Goal: Task Accomplishment & Management: Manage account settings

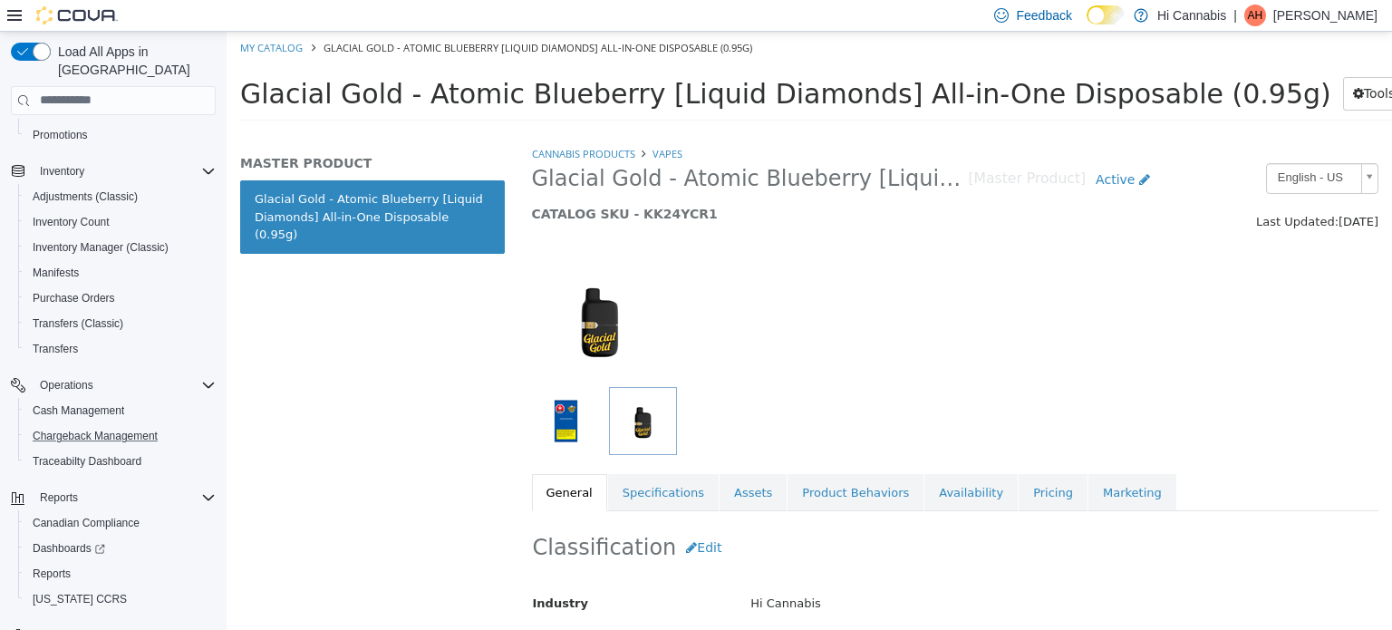
scroll to position [634, 0]
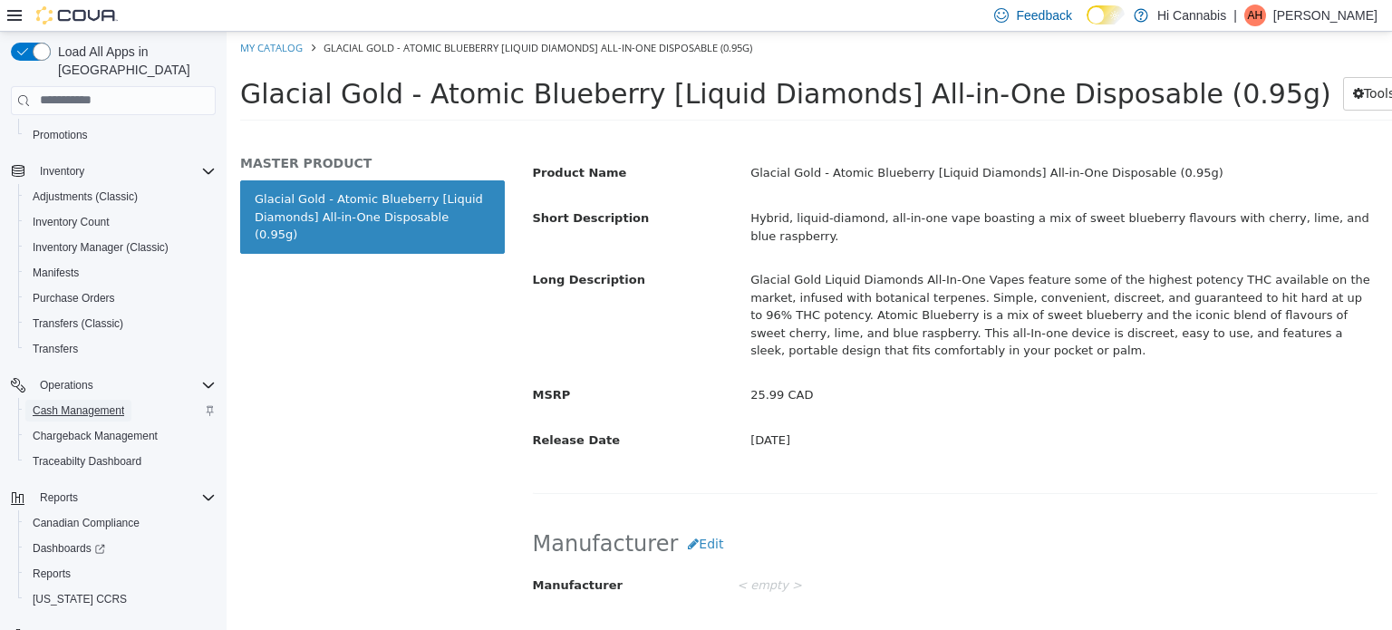
click at [101, 400] on span "Cash Management" at bounding box center [79, 411] width 92 height 22
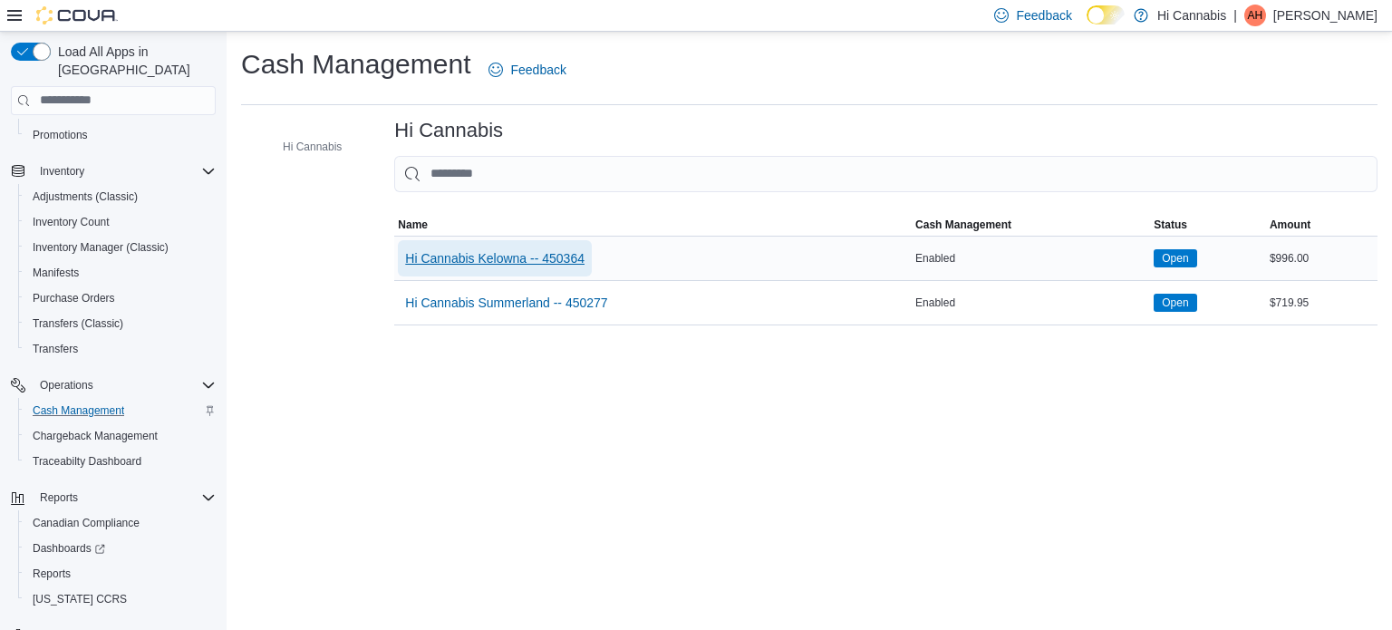
click at [533, 258] on span "Hi Cannabis Kelowna -- 450364" at bounding box center [494, 258] width 179 height 18
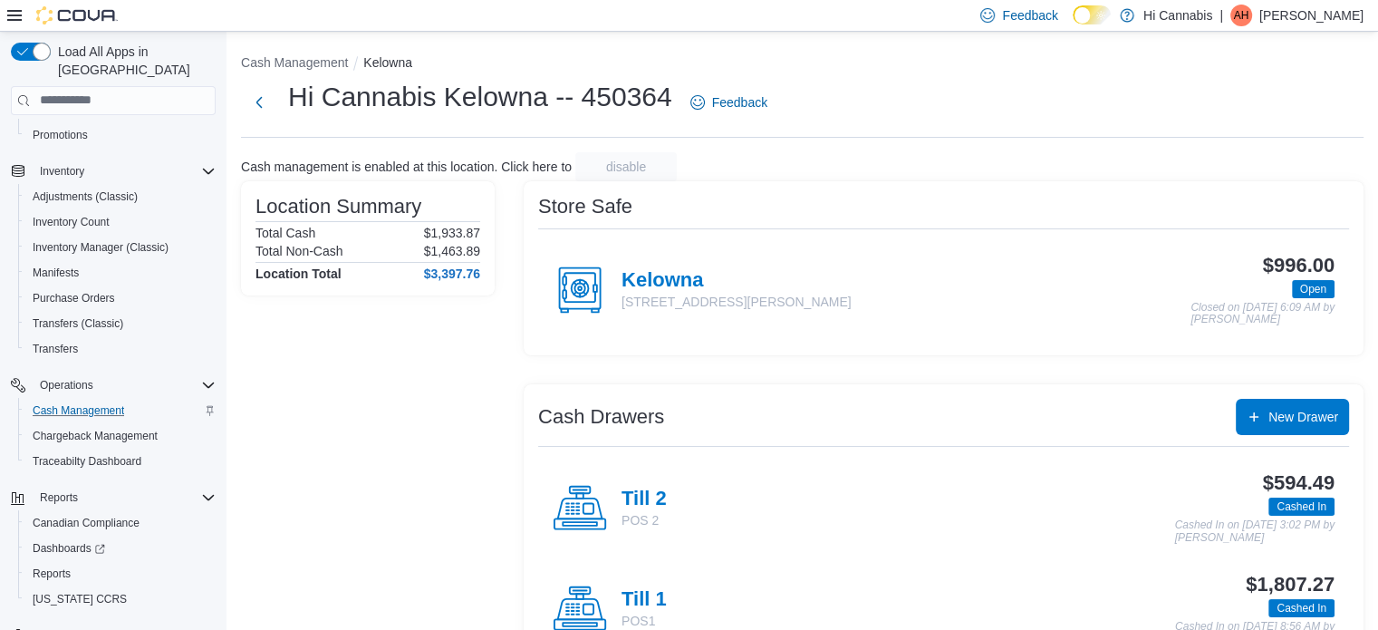
scroll to position [58, 0]
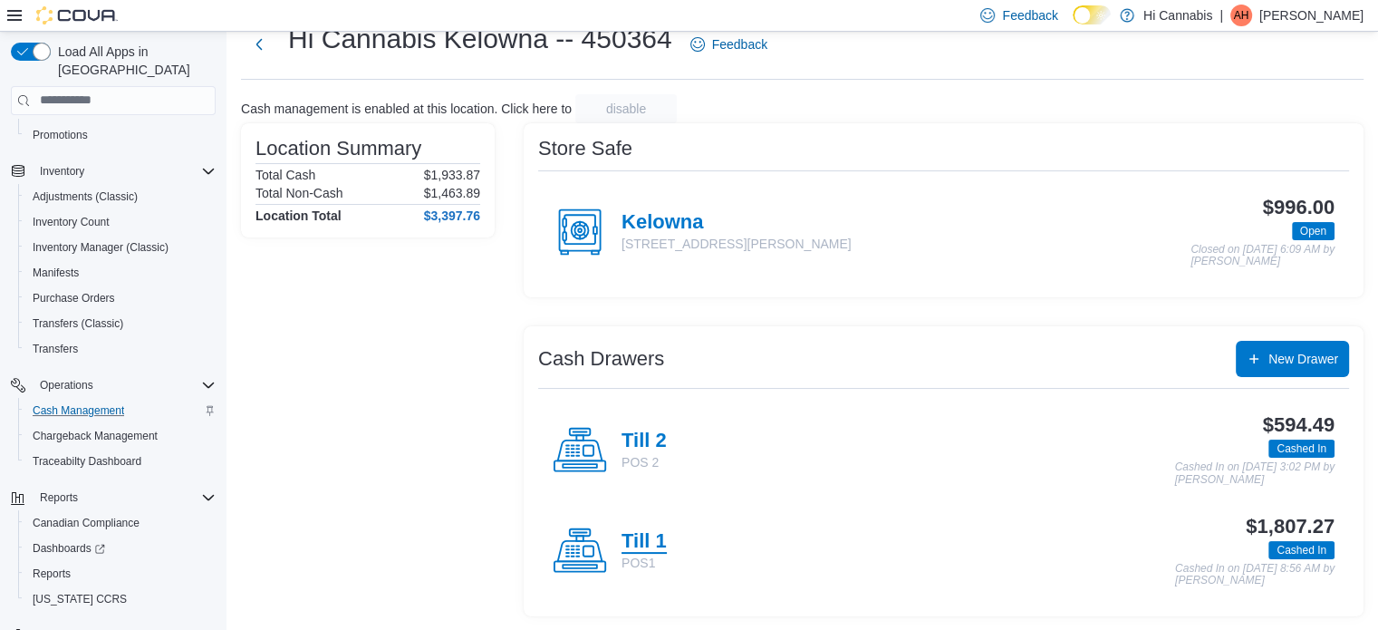
click at [637, 545] on h4 "Till 1" at bounding box center [644, 542] width 45 height 24
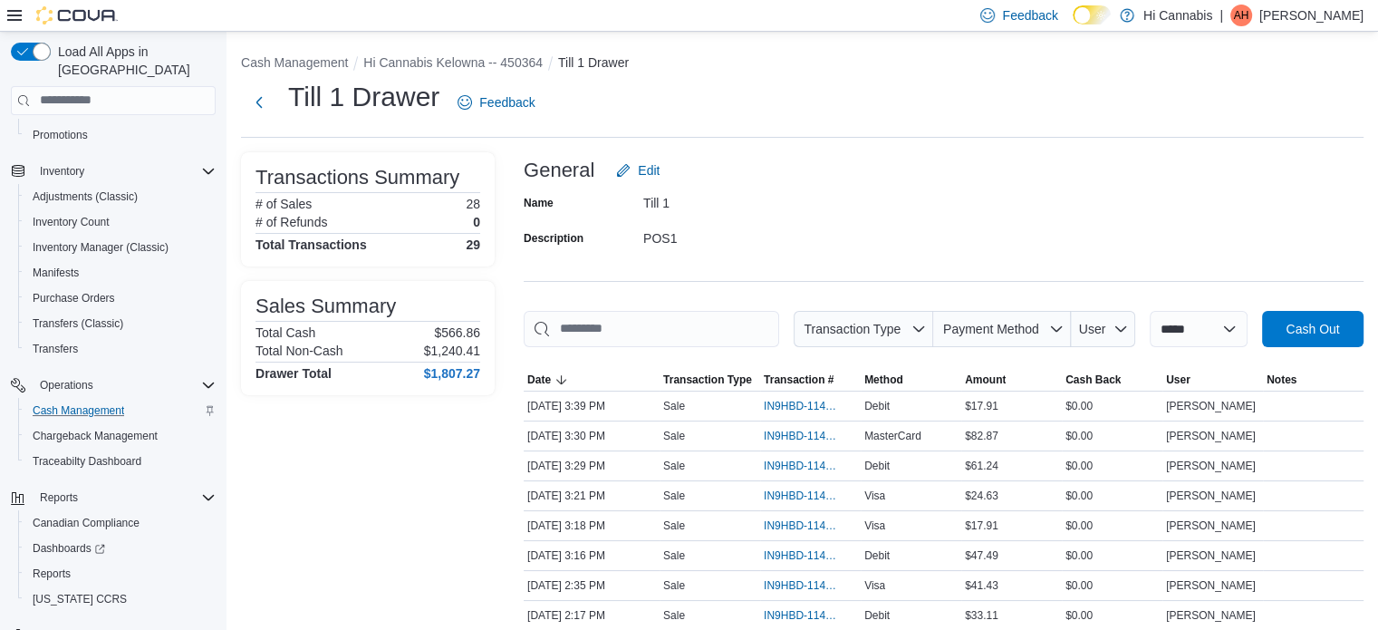
scroll to position [58, 0]
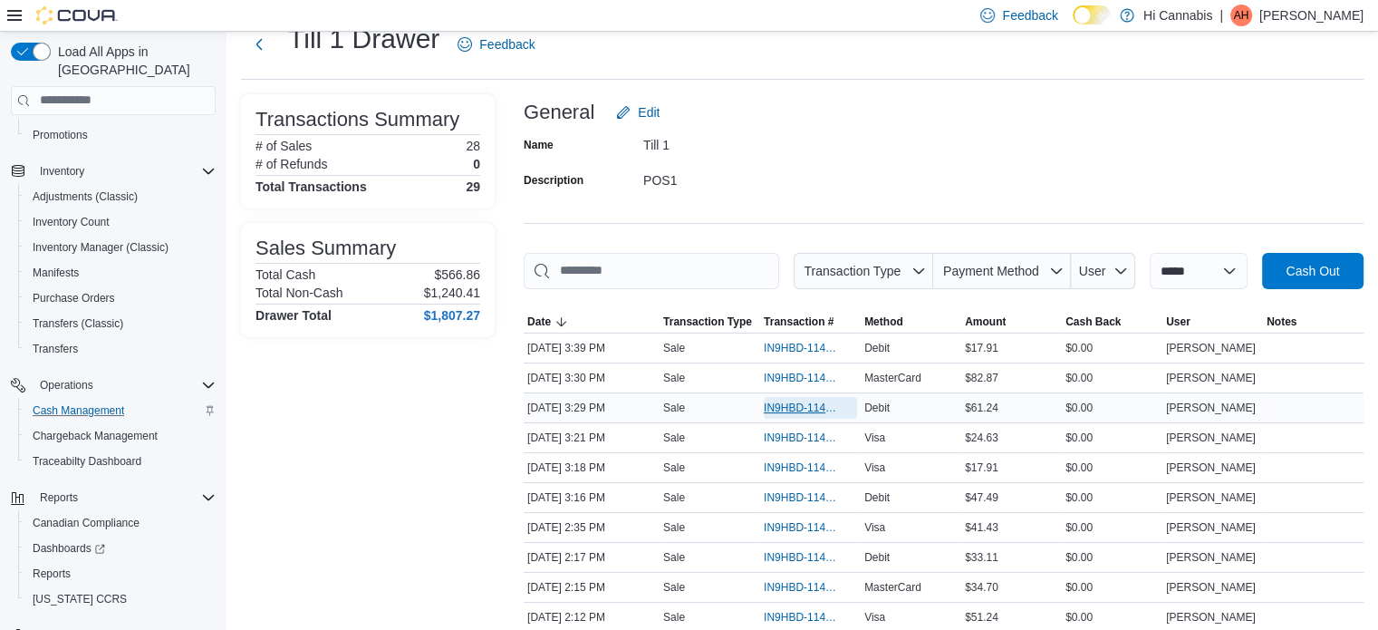
click at [780, 415] on span "IN9HBD-114898" at bounding box center [810, 408] width 93 height 22
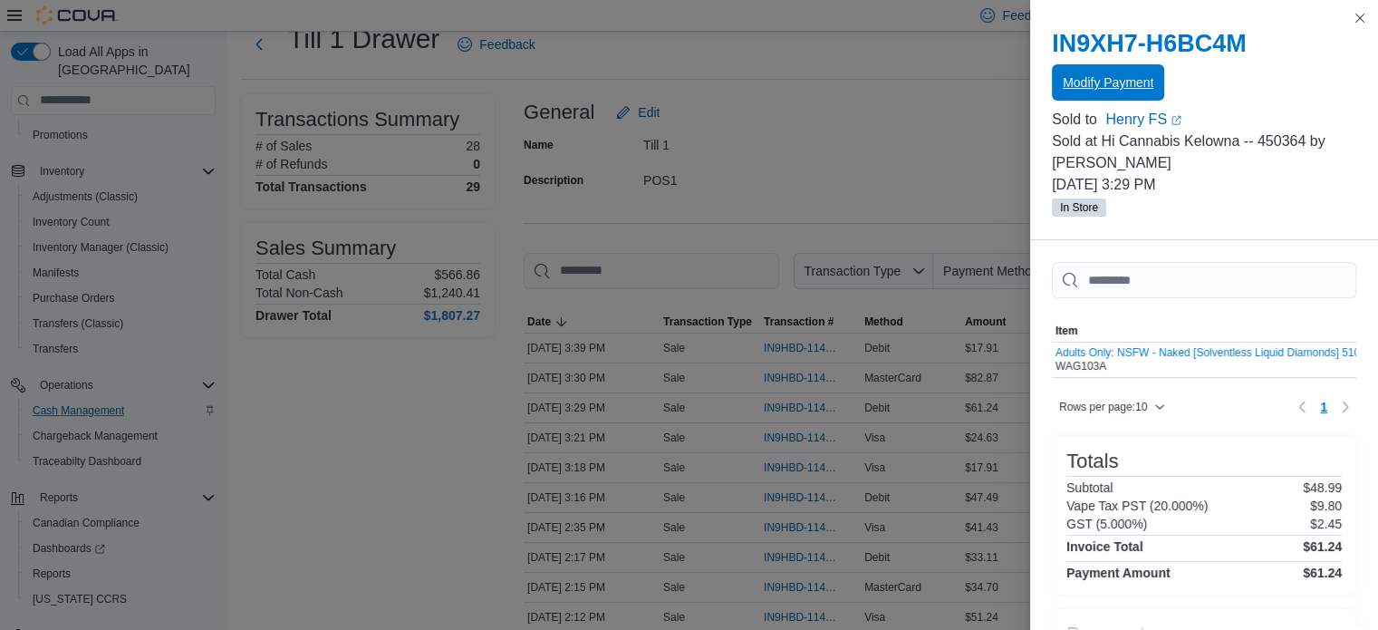
click at [1133, 98] on span "Modify Payment" at bounding box center [1108, 82] width 91 height 36
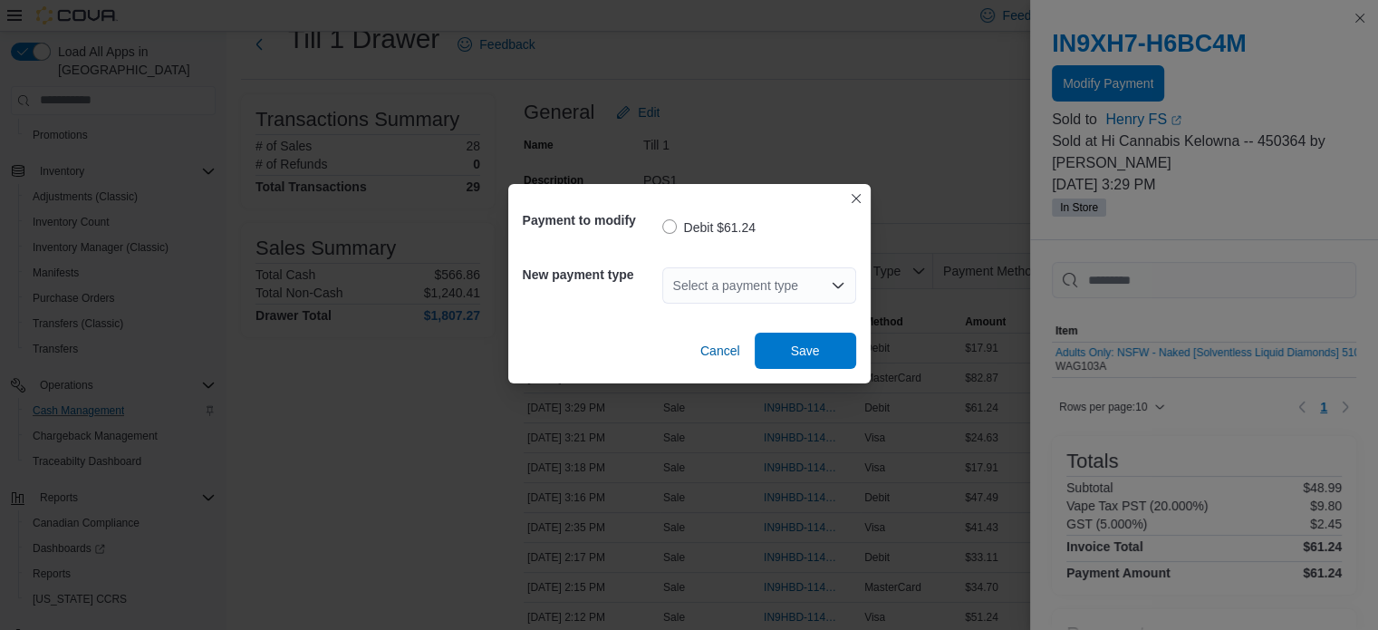
click at [737, 304] on div "Select a payment type" at bounding box center [759, 285] width 194 height 58
click at [737, 293] on div "Select a payment type" at bounding box center [759, 285] width 194 height 36
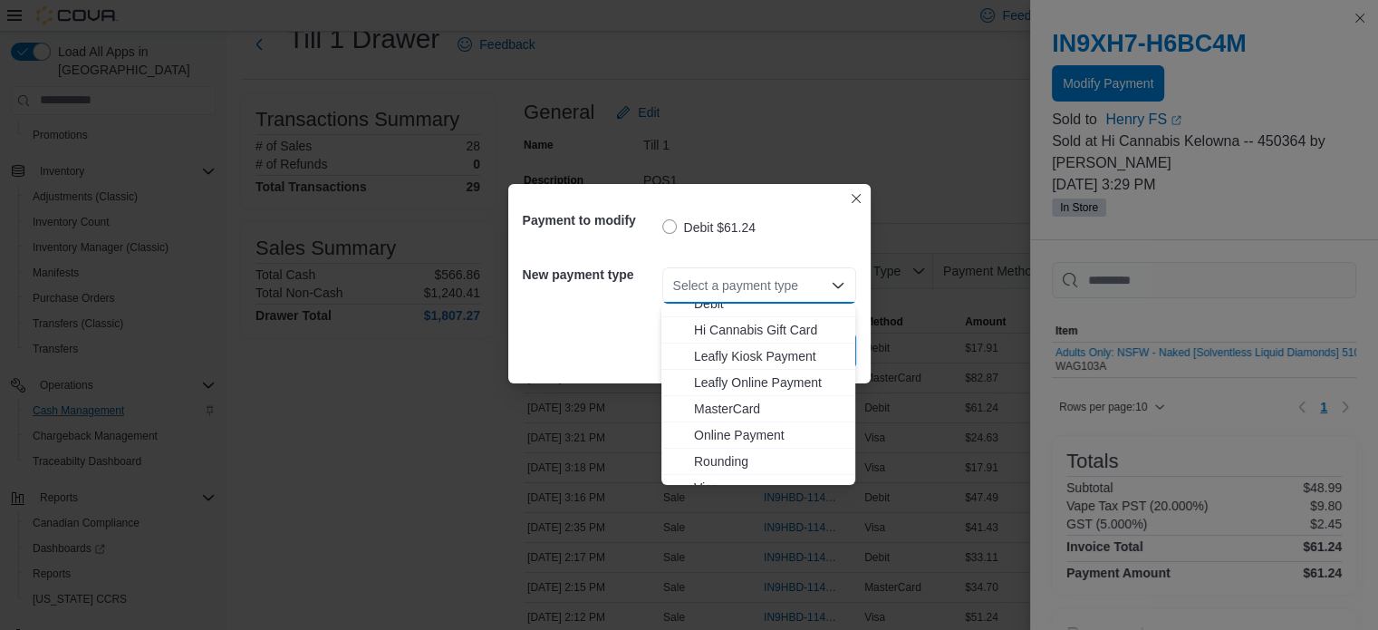
scroll to position [152, 0]
click at [723, 391] on span "MasterCard" at bounding box center [769, 400] width 150 height 18
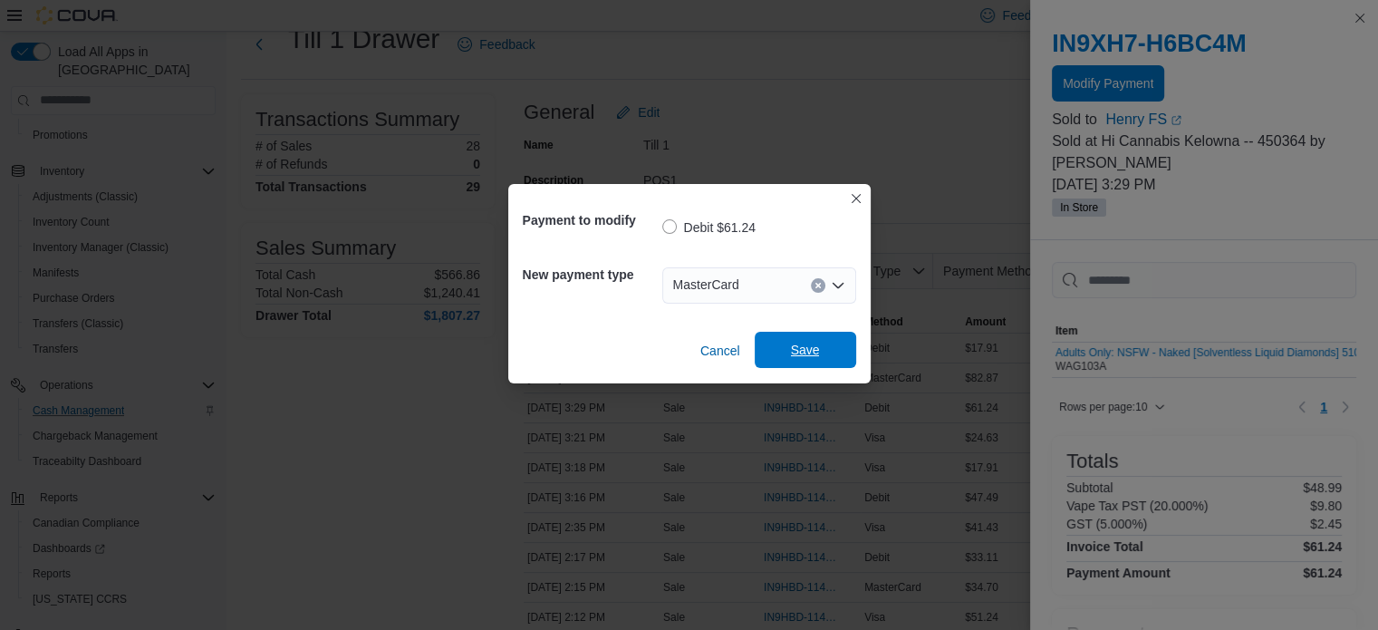
click at [786, 340] on span "Save" at bounding box center [806, 350] width 80 height 36
